Goal: Information Seeking & Learning: Understand process/instructions

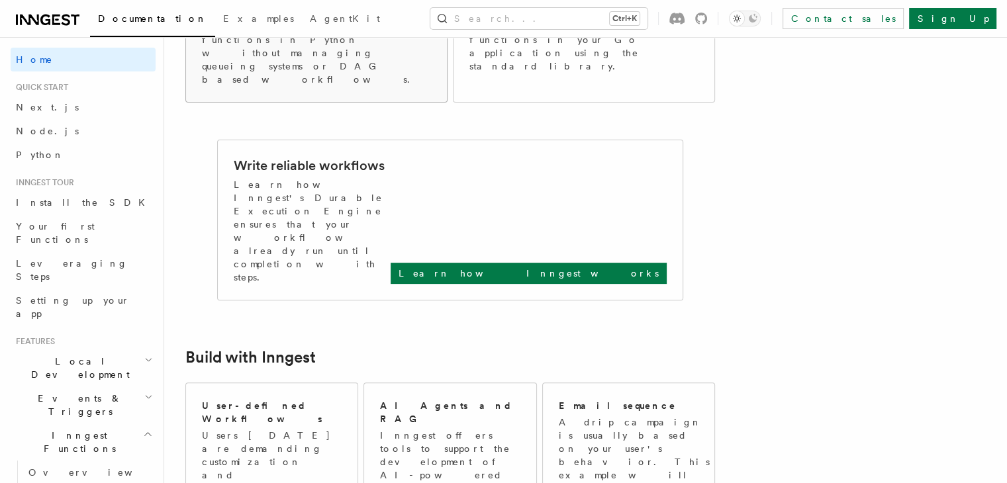
scroll to position [459, 0]
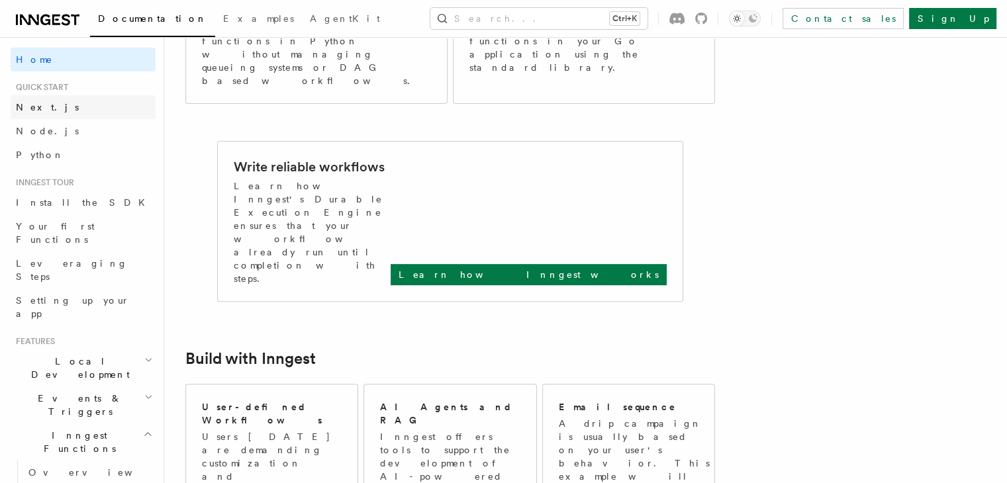
click at [32, 113] on span "Next.js" at bounding box center [47, 107] width 63 height 13
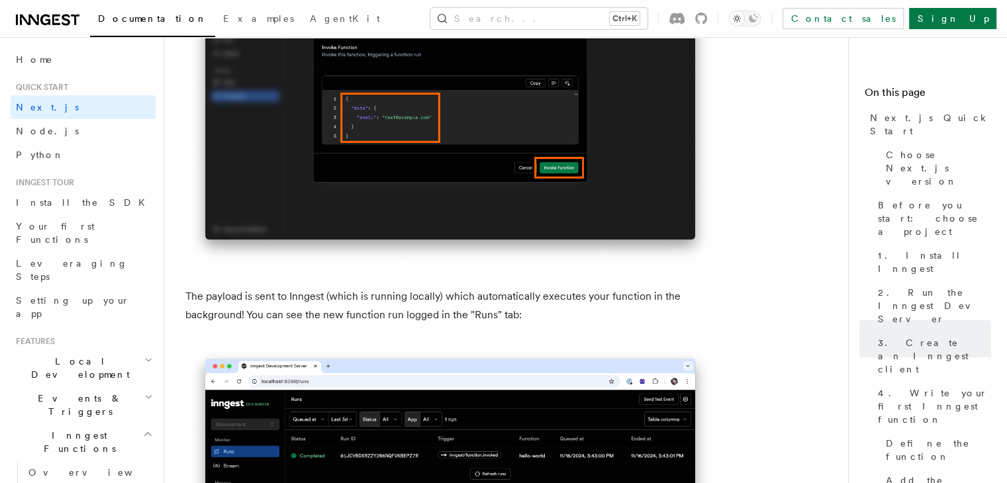
scroll to position [4260, 0]
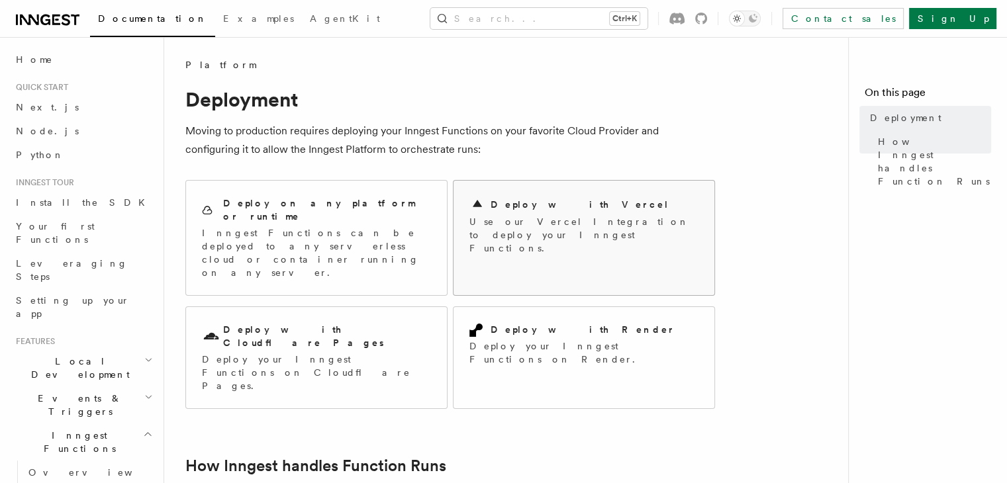
click at [614, 201] on div "Deploy with Vercel" at bounding box center [583, 205] width 229 height 16
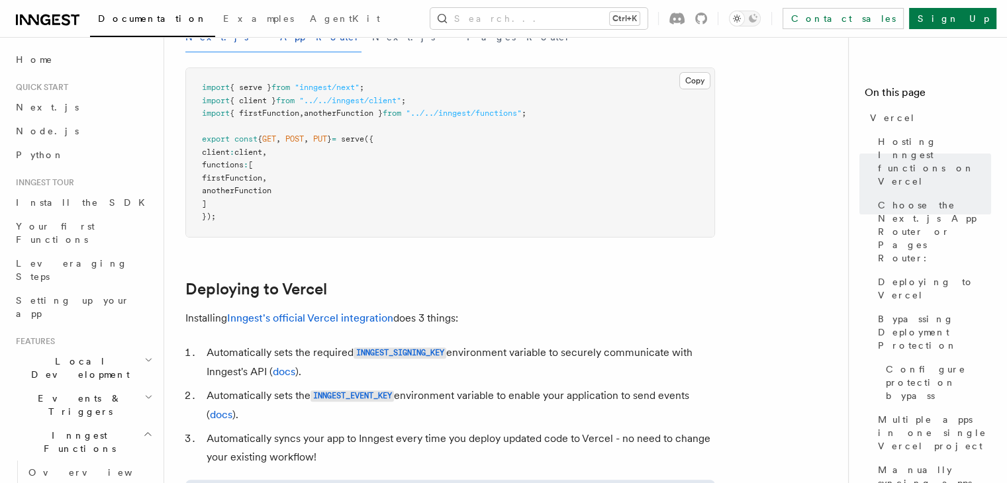
scroll to position [392, 0]
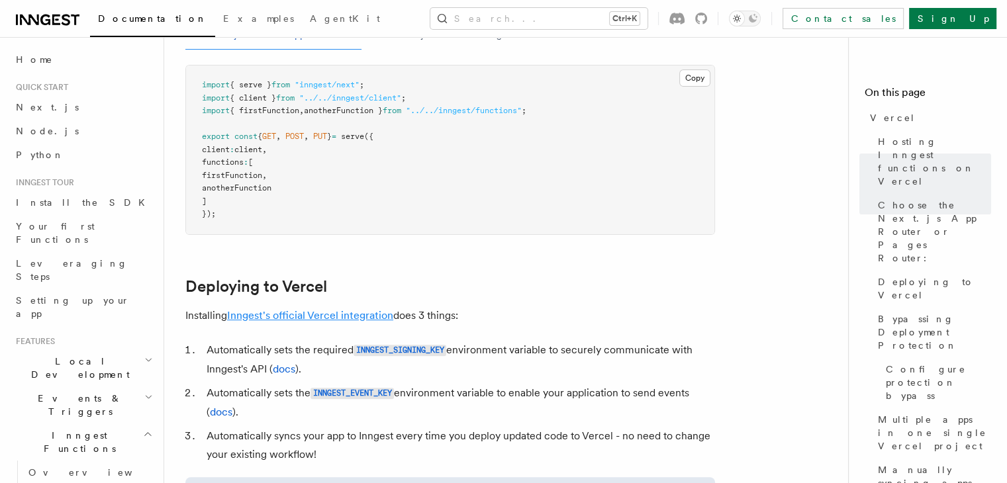
click at [334, 314] on link "Inngest's official Vercel integration" at bounding box center [310, 315] width 166 height 13
